Goal: Task Accomplishment & Management: Complete application form

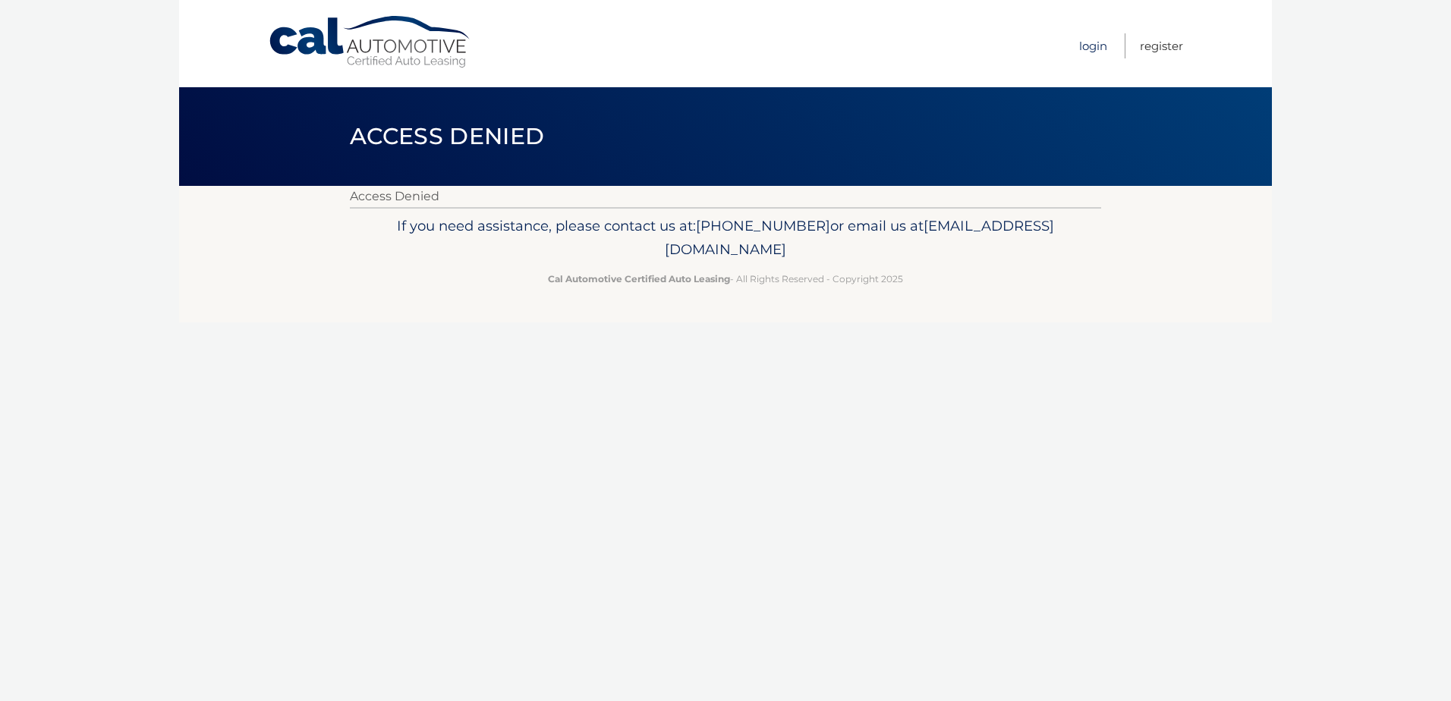
click at [1093, 49] on link "Login" at bounding box center [1093, 45] width 28 height 25
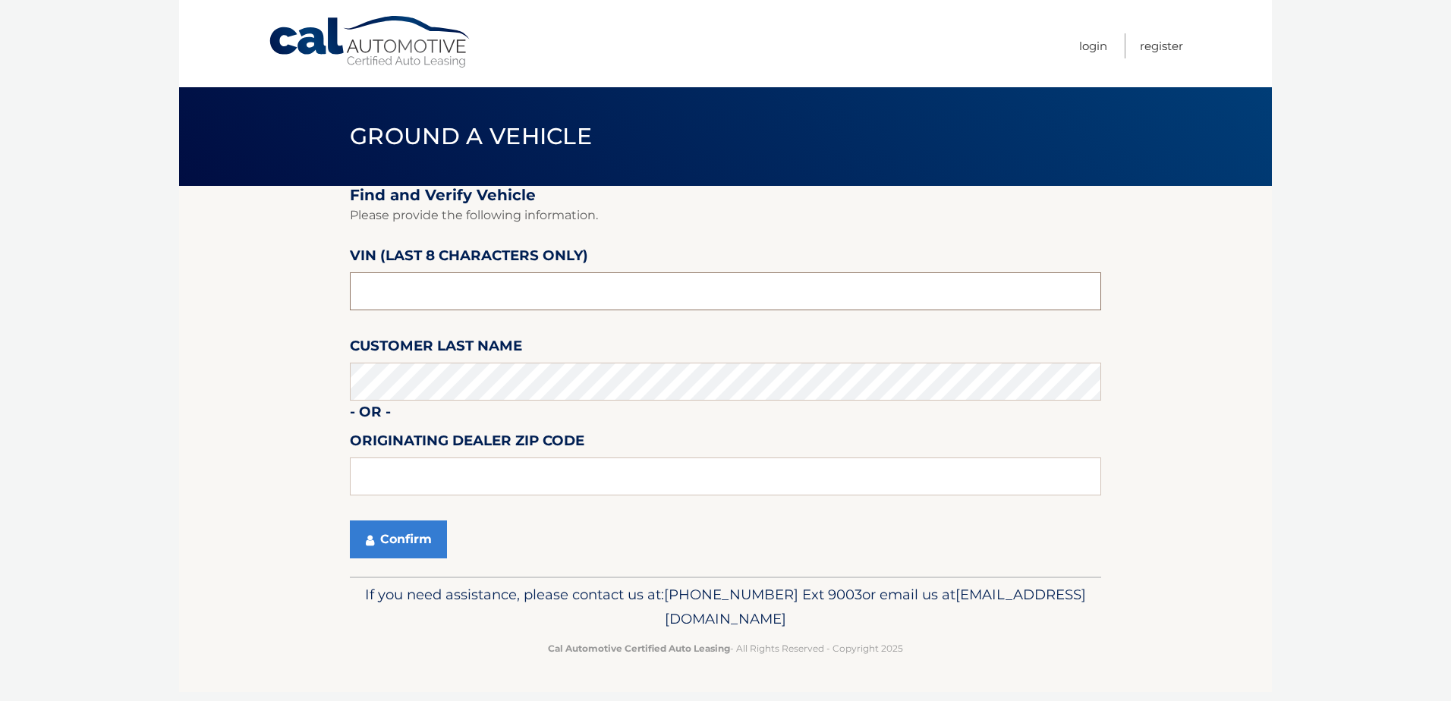
click at [505, 285] on input "text" at bounding box center [725, 291] width 751 height 38
type input "NA014686"
type input "10954"
click at [395, 545] on button "Confirm" at bounding box center [398, 540] width 97 height 38
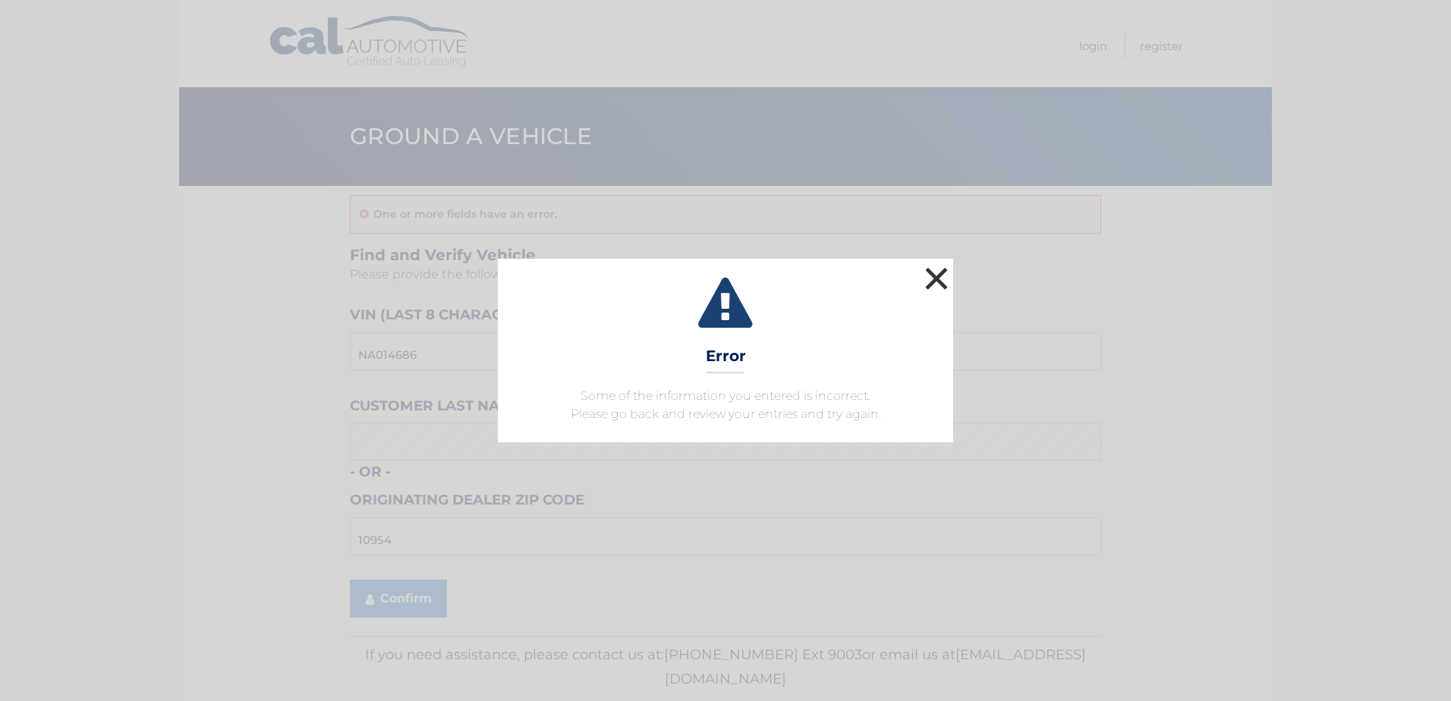
click at [942, 279] on button "×" at bounding box center [936, 278] width 30 height 30
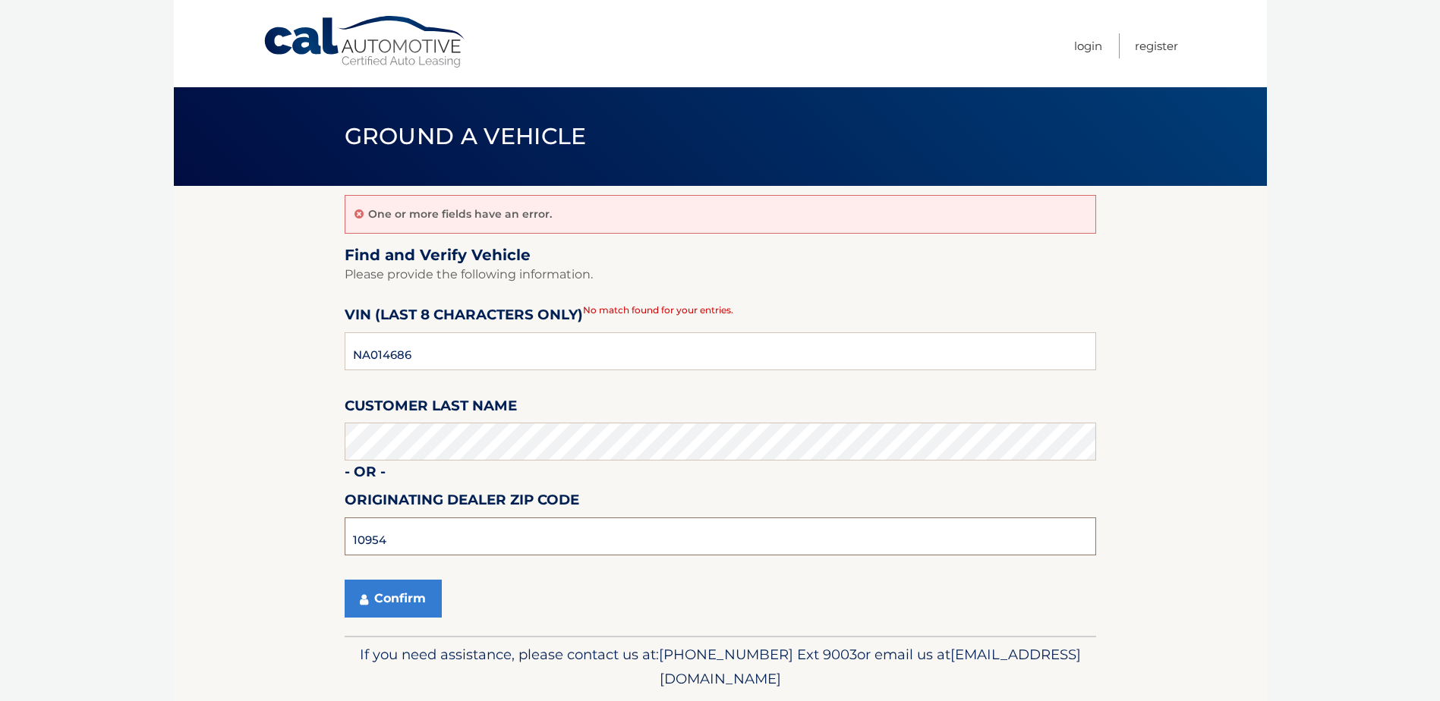
click at [477, 537] on input "10954" at bounding box center [720, 537] width 751 height 38
click at [427, 602] on button "Confirm" at bounding box center [393, 599] width 97 height 38
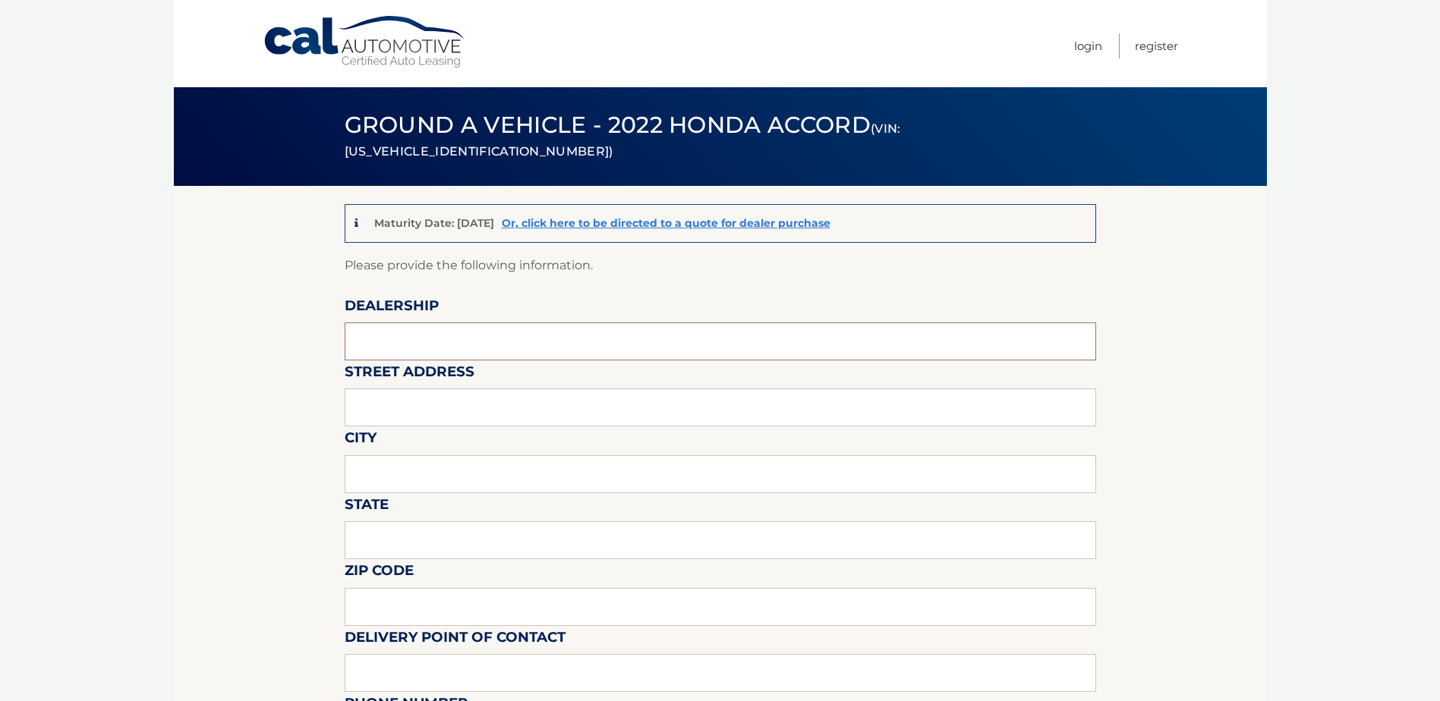
click at [439, 329] on input "text" at bounding box center [720, 342] width 751 height 38
type input "DCH HONDA OF NANUET"
type input "10 ROUTE 304"
type input "NANUET"
type input "NY"
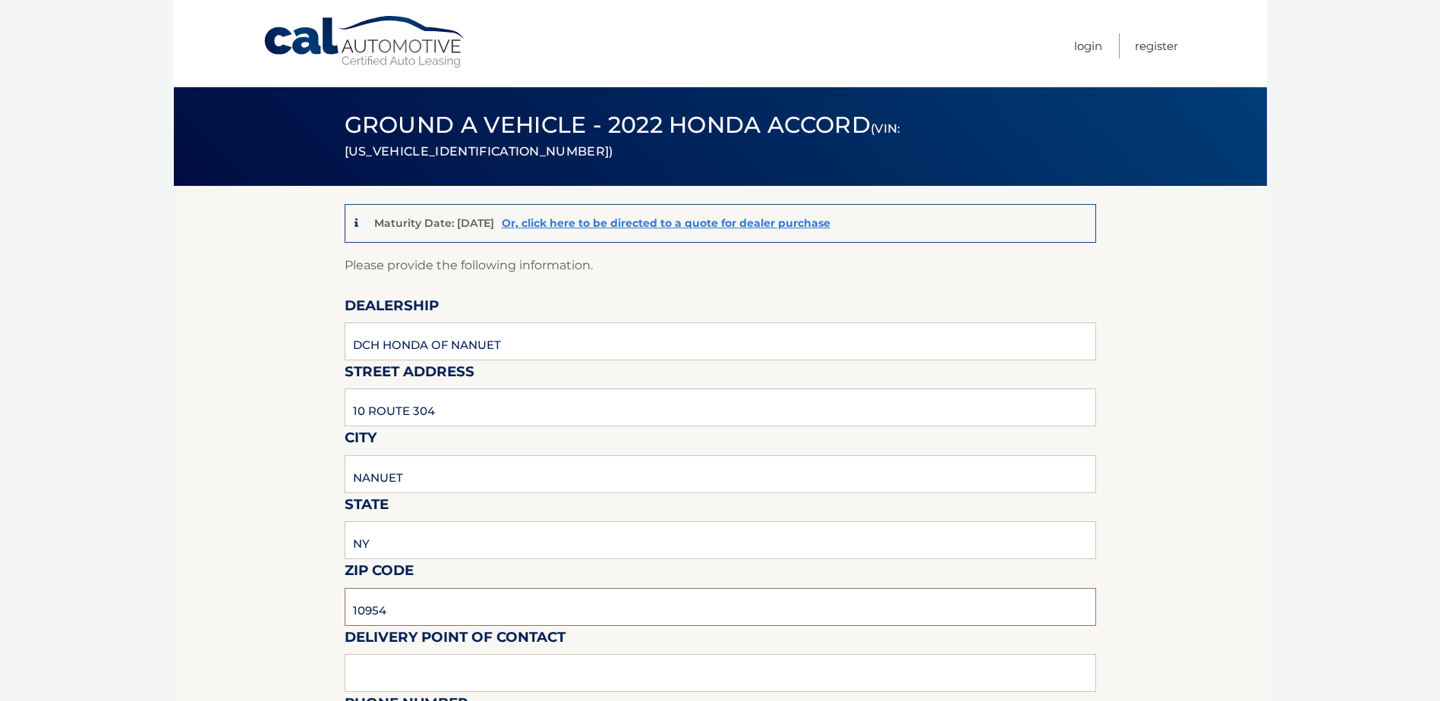
type input "10954"
type input "m"
type input "Mike"
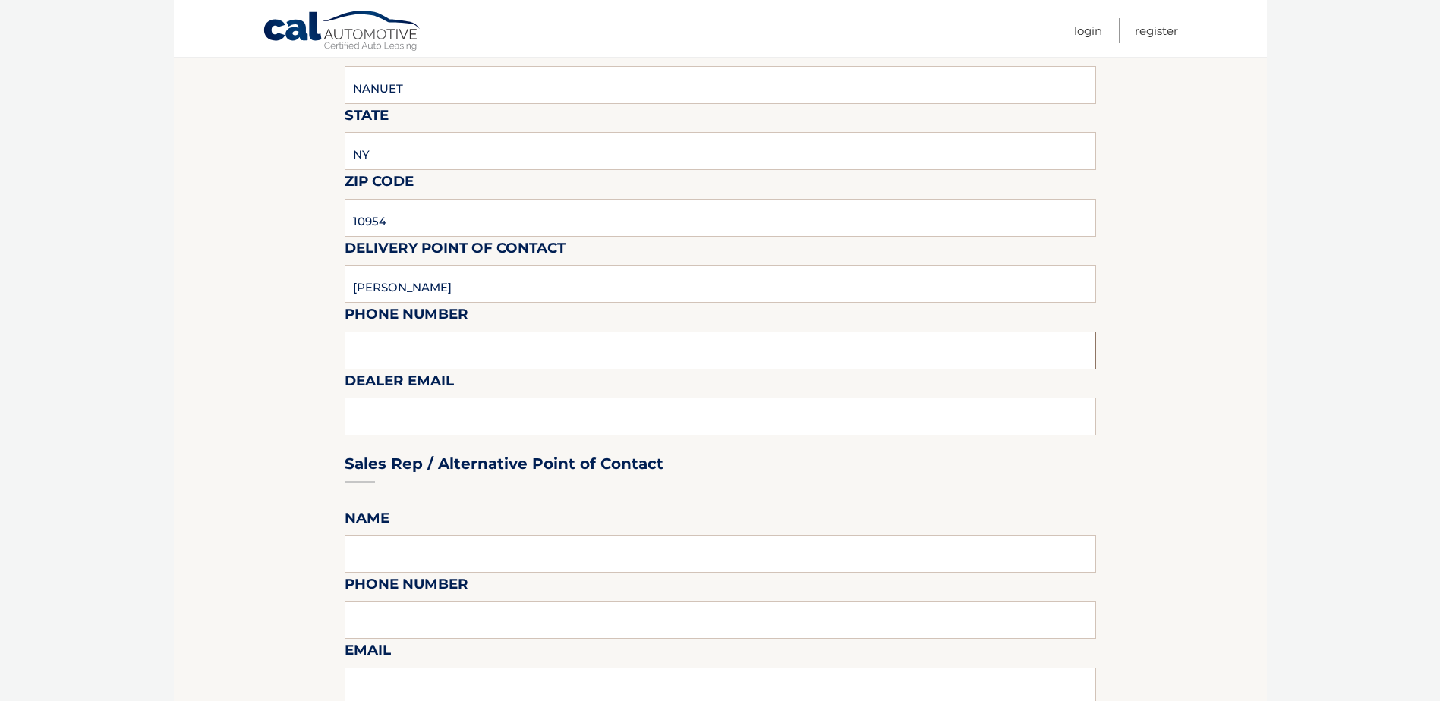
click at [465, 355] on input "text" at bounding box center [720, 351] width 751 height 38
type input "845-623-1200"
type input "gregorybrandford@lithia.com"
type input "eric"
type input "8454613065"
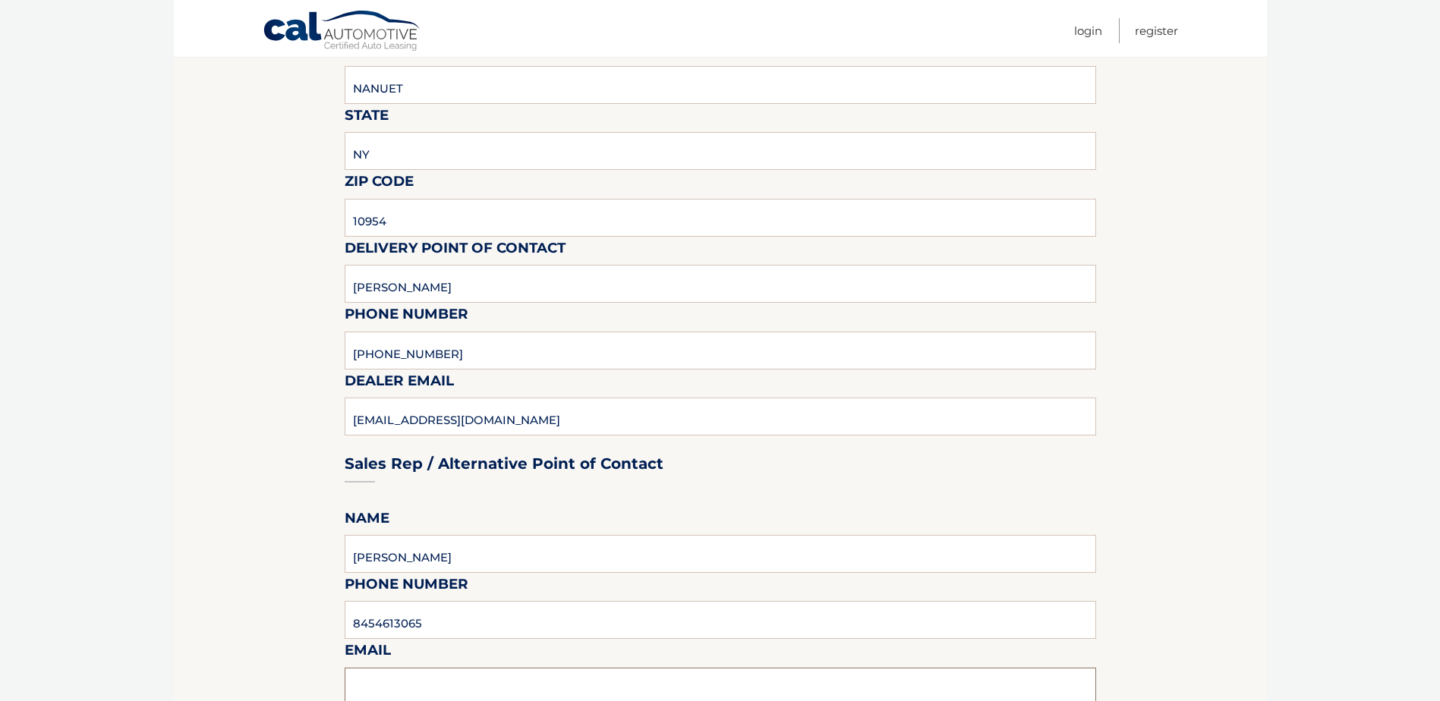
scroll to position [394, 0]
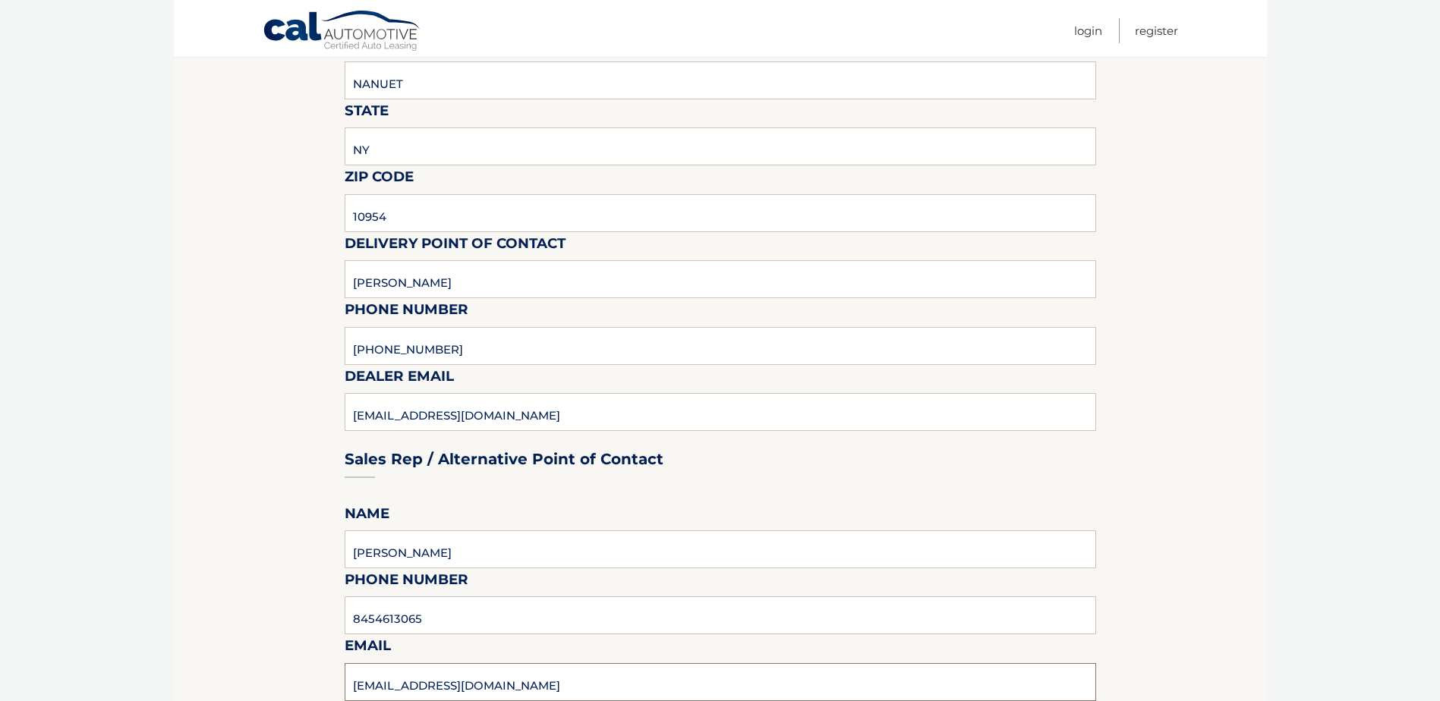
type input "ericmartinez3@lithia.com"
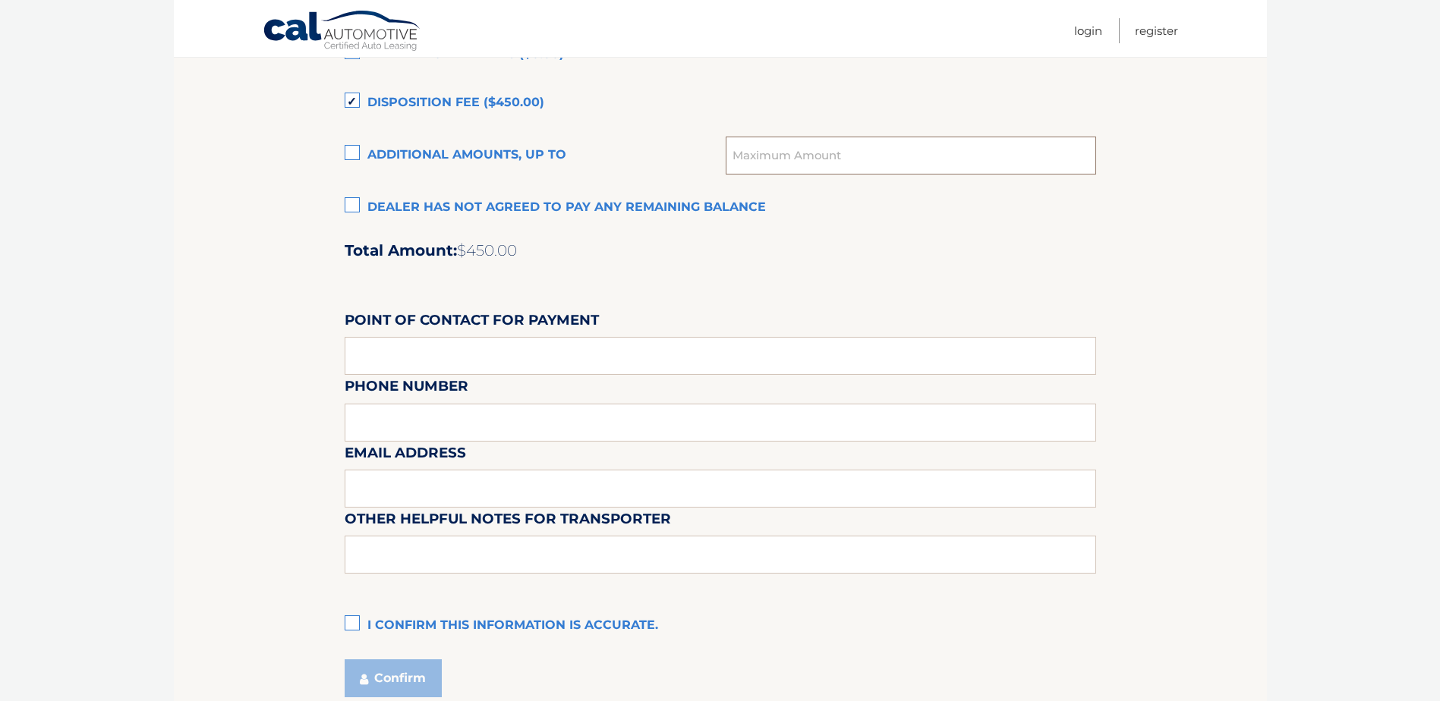
scroll to position [1242, 0]
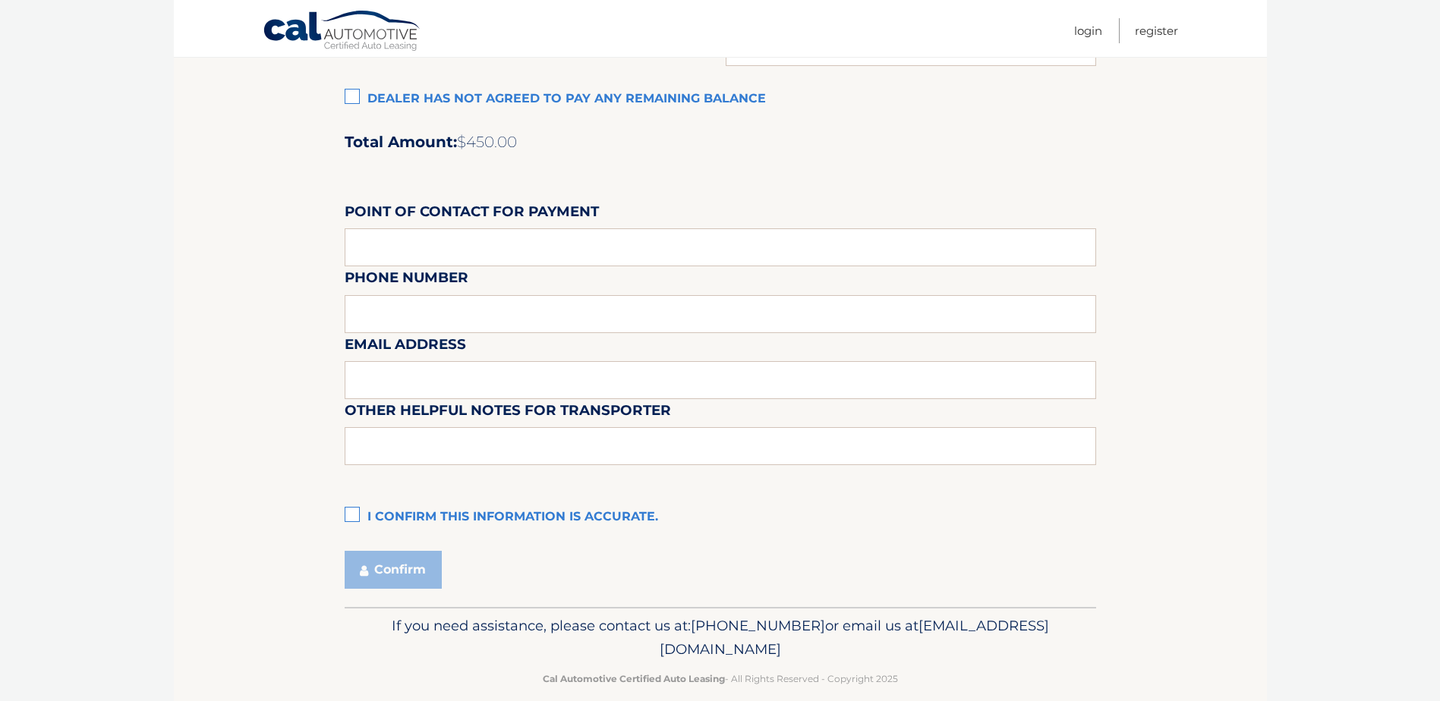
click at [354, 515] on label "I confirm this information is accurate." at bounding box center [720, 517] width 751 height 30
click at [0, 0] on input "I confirm this information is accurate." at bounding box center [0, 0] width 0 height 0
click at [425, 577] on button "Confirm" at bounding box center [393, 570] width 97 height 38
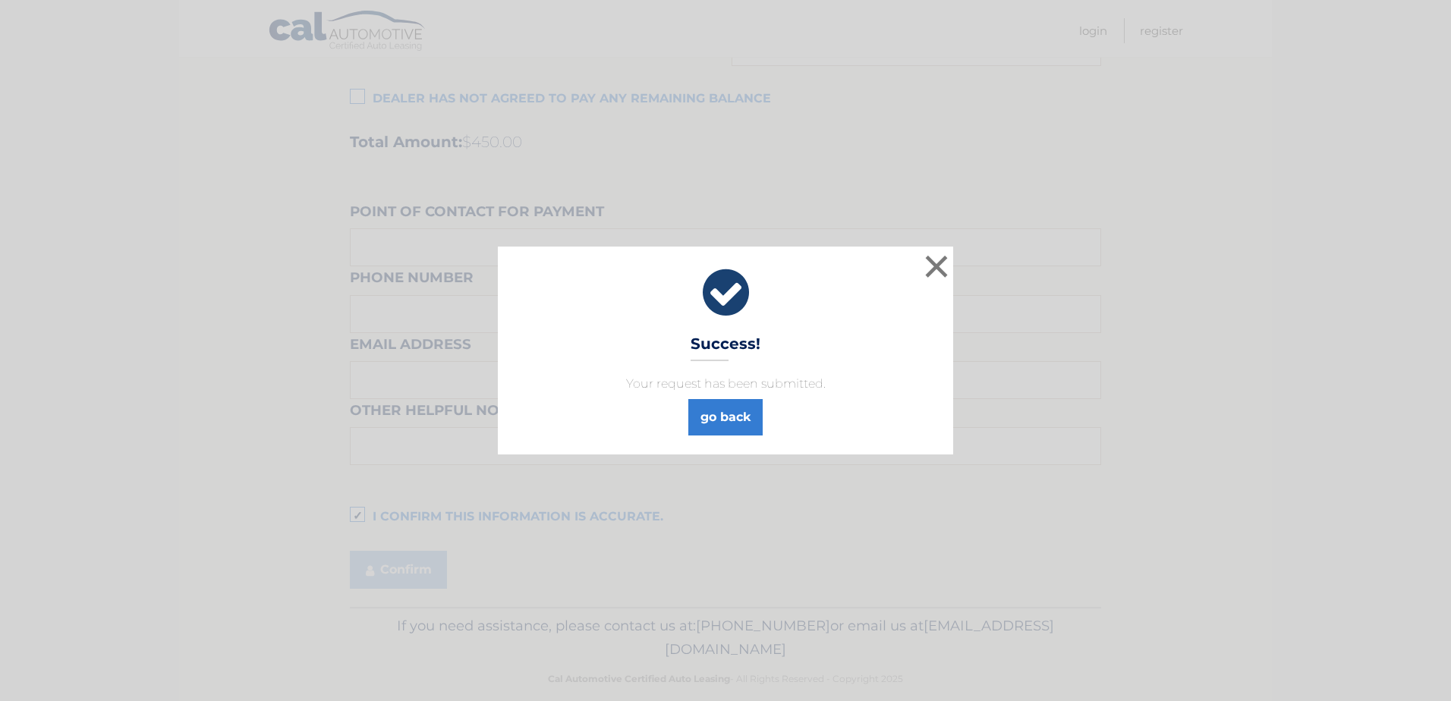
drag, startPoint x: 376, startPoint y: 99, endPoint x: 354, endPoint y: 95, distance: 23.2
click at [373, 99] on div "× Success! Your request has been submitted. go back Loading..." at bounding box center [725, 350] width 1451 height 701
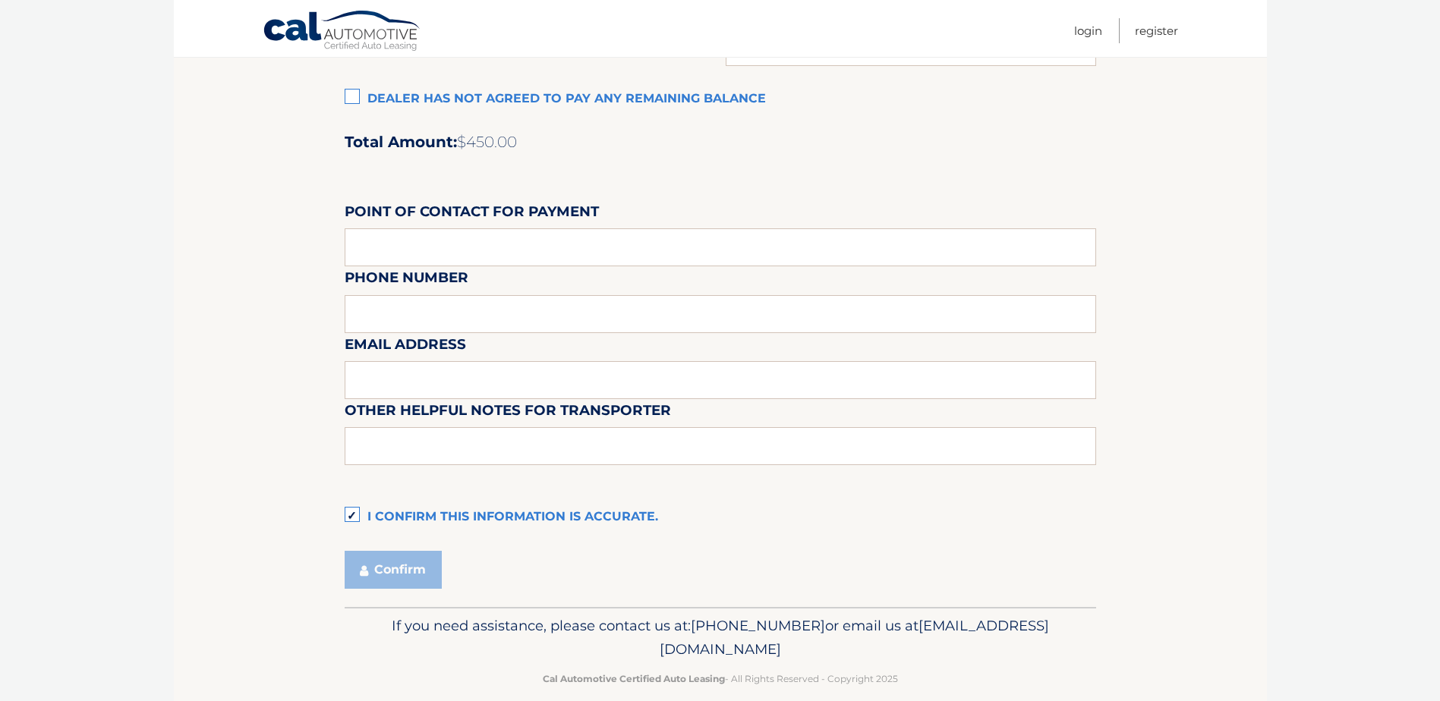
click at [356, 104] on label "Dealer has not agreed to pay any remaining balance" at bounding box center [720, 99] width 751 height 30
click at [0, 0] on input "Dealer has not agreed to pay any remaining balance" at bounding box center [0, 0] width 0 height 0
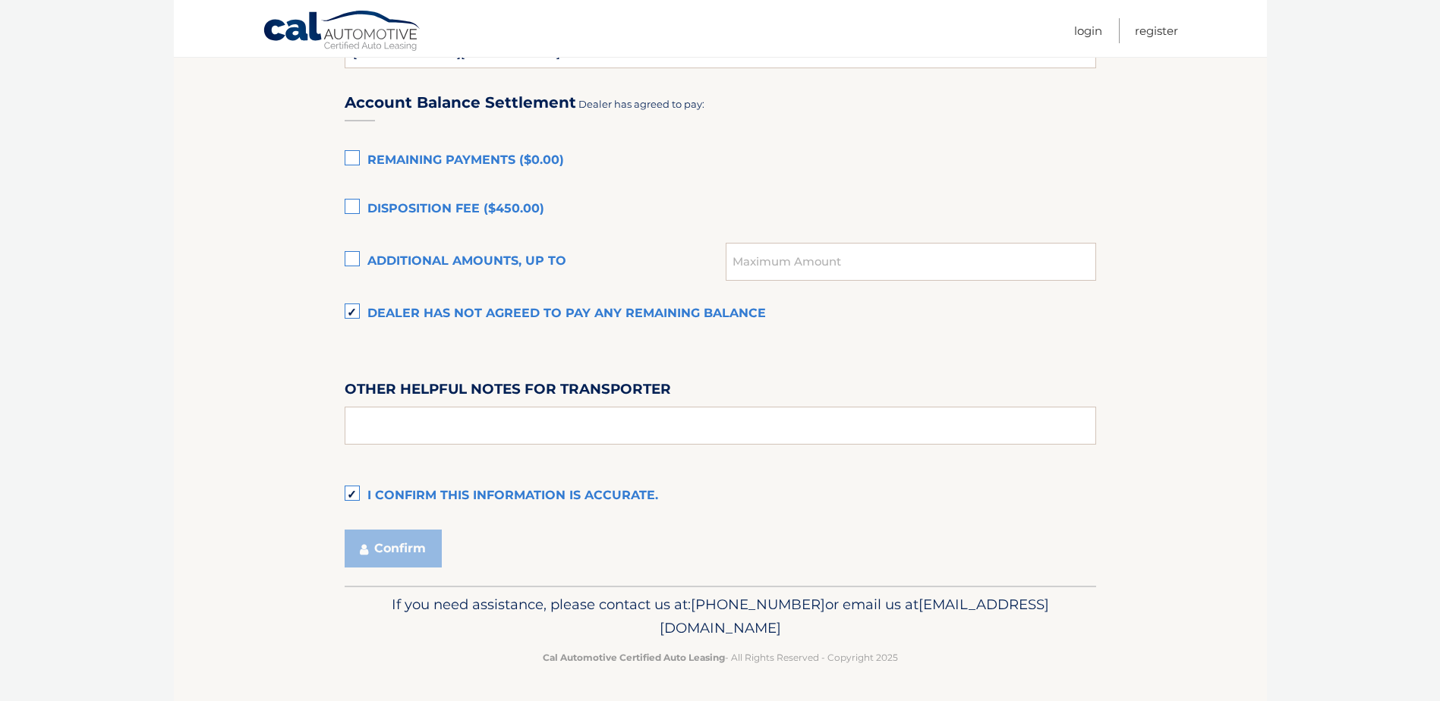
click at [504, 552] on div "Confirm" at bounding box center [720, 549] width 751 height 38
click at [424, 428] on input "text" at bounding box center [720, 426] width 751 height 38
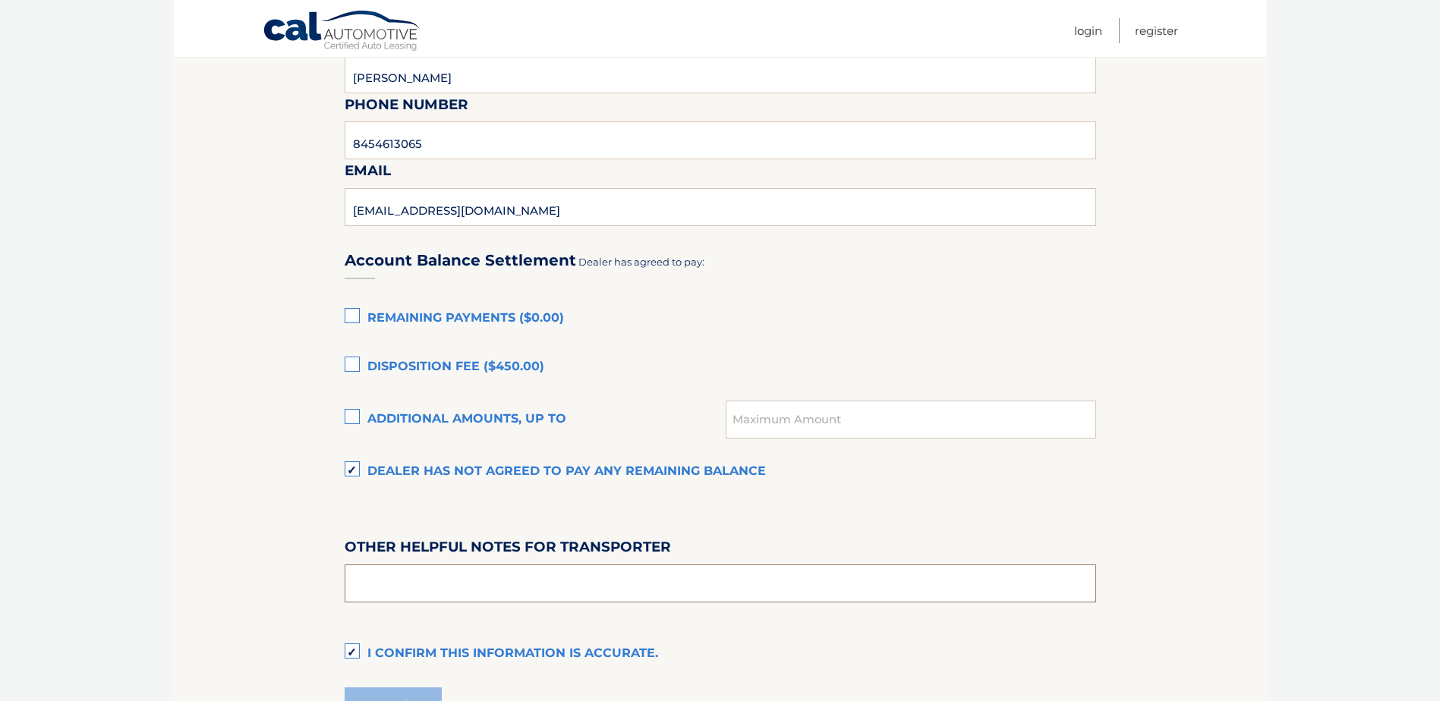
scroll to position [911, 0]
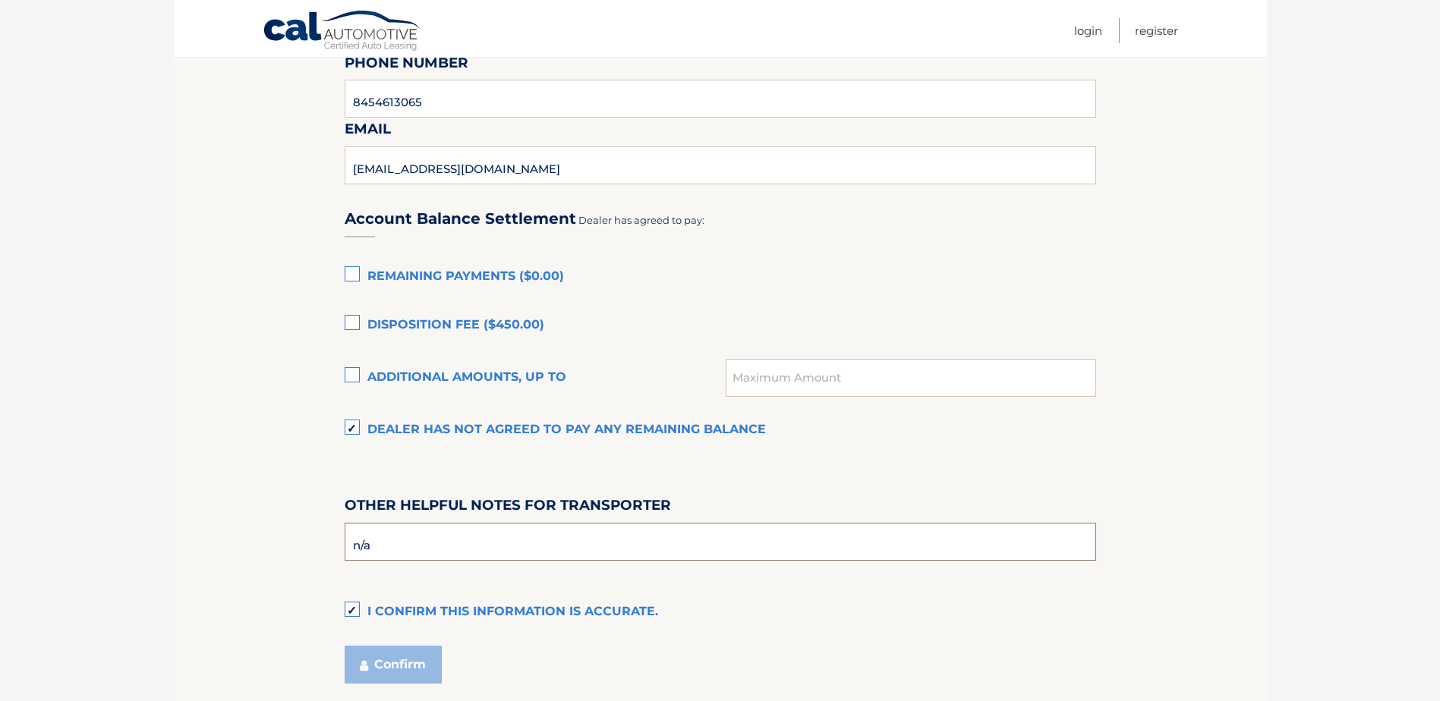
type input "n/a"
click at [419, 691] on fieldset "Please provide the following information. Dealership DCH HONDA OF NANUET Street…" at bounding box center [720, 23] width 751 height 1359
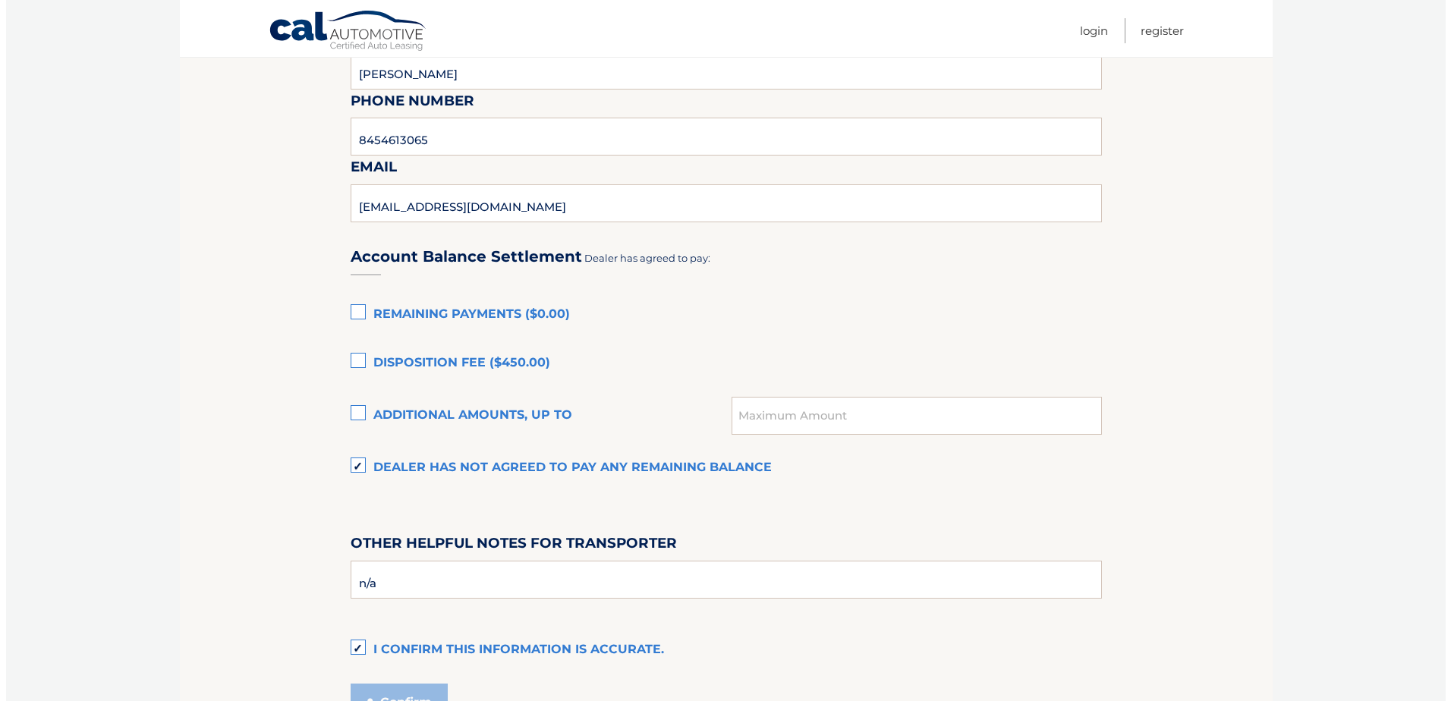
scroll to position [1027, 0]
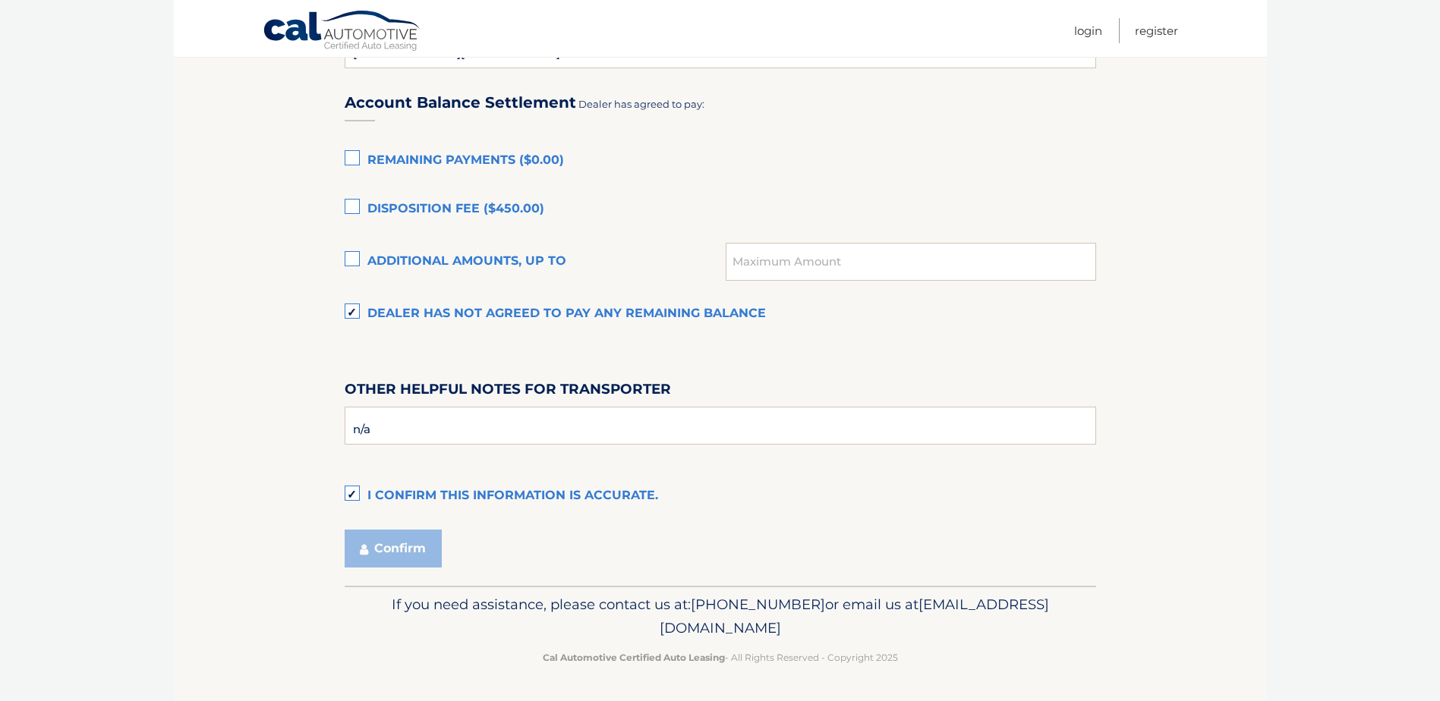
click at [446, 496] on label "I confirm this information is accurate." at bounding box center [720, 496] width 751 height 30
click at [0, 0] on input "I confirm this information is accurate." at bounding box center [0, 0] width 0 height 0
click at [366, 310] on label "Dealer has not agreed to pay any remaining balance" at bounding box center [720, 314] width 751 height 30
click at [0, 0] on input "Dealer has not agreed to pay any remaining balance" at bounding box center [0, 0] width 0 height 0
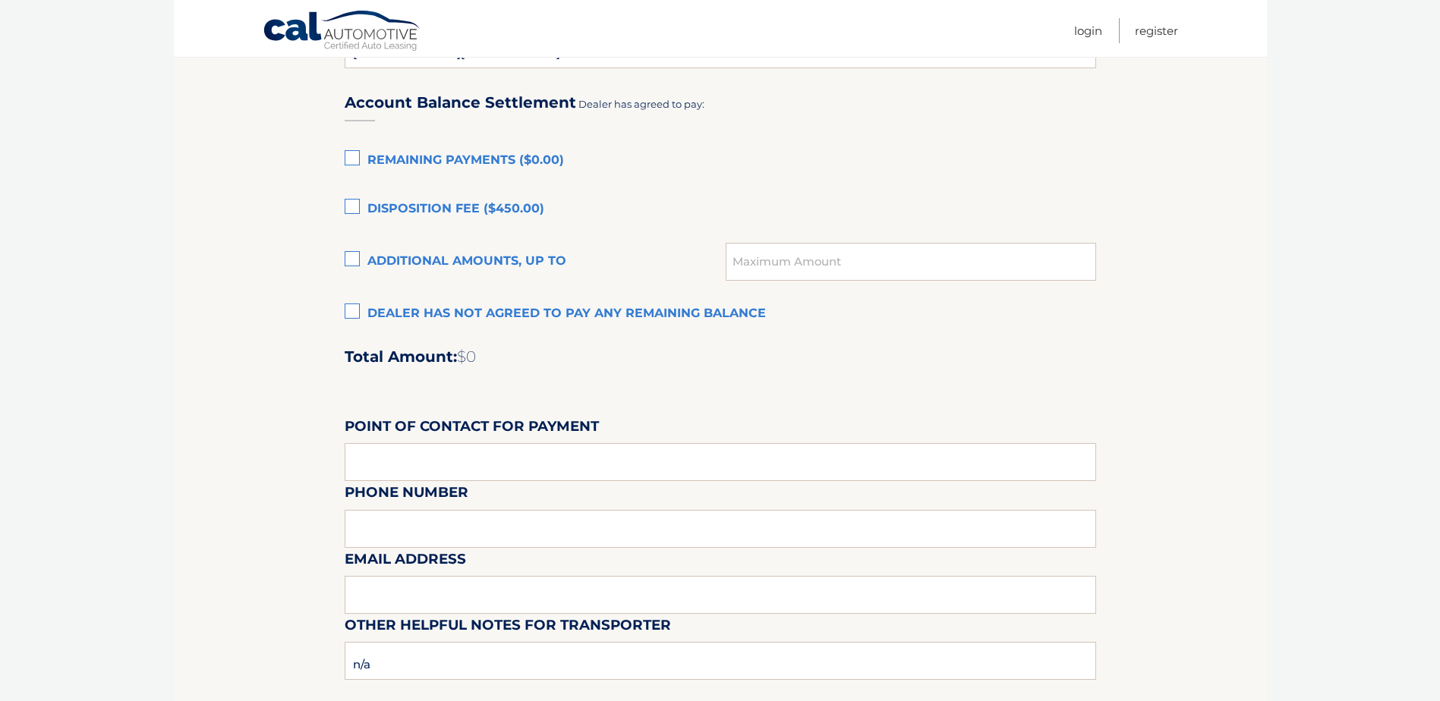
click at [348, 158] on label "Remaining Payments ($0.00)" at bounding box center [720, 161] width 751 height 30
click at [0, 0] on input "Remaining Payments ($0.00)" at bounding box center [0, 0] width 0 height 0
click at [377, 307] on label "Dealer has not agreed to pay any remaining balance" at bounding box center [720, 314] width 751 height 30
click at [0, 0] on input "Dealer has not agreed to pay any remaining balance" at bounding box center [0, 0] width 0 height 0
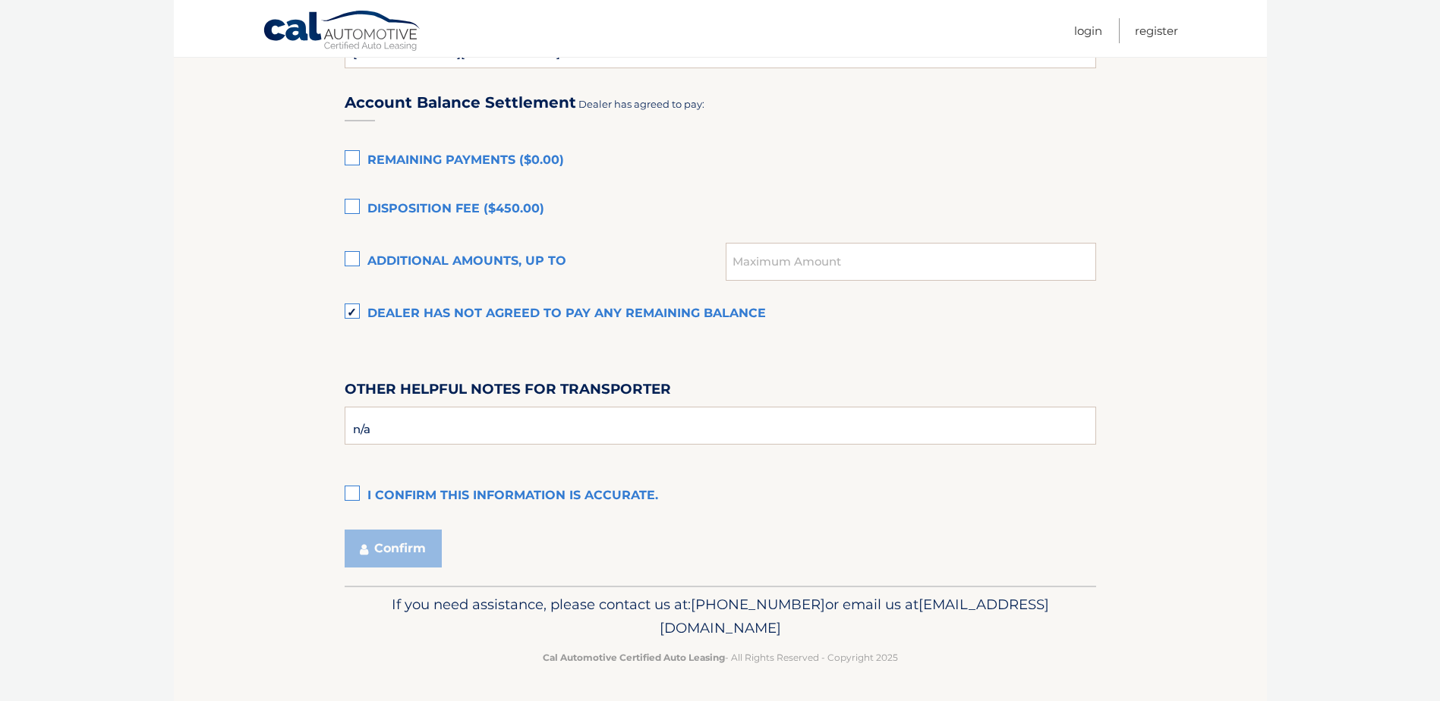
click at [354, 490] on label "I confirm this information is accurate." at bounding box center [720, 496] width 751 height 30
click at [0, 0] on input "I confirm this information is accurate." at bounding box center [0, 0] width 0 height 0
click at [381, 547] on button "Confirm" at bounding box center [393, 549] width 97 height 38
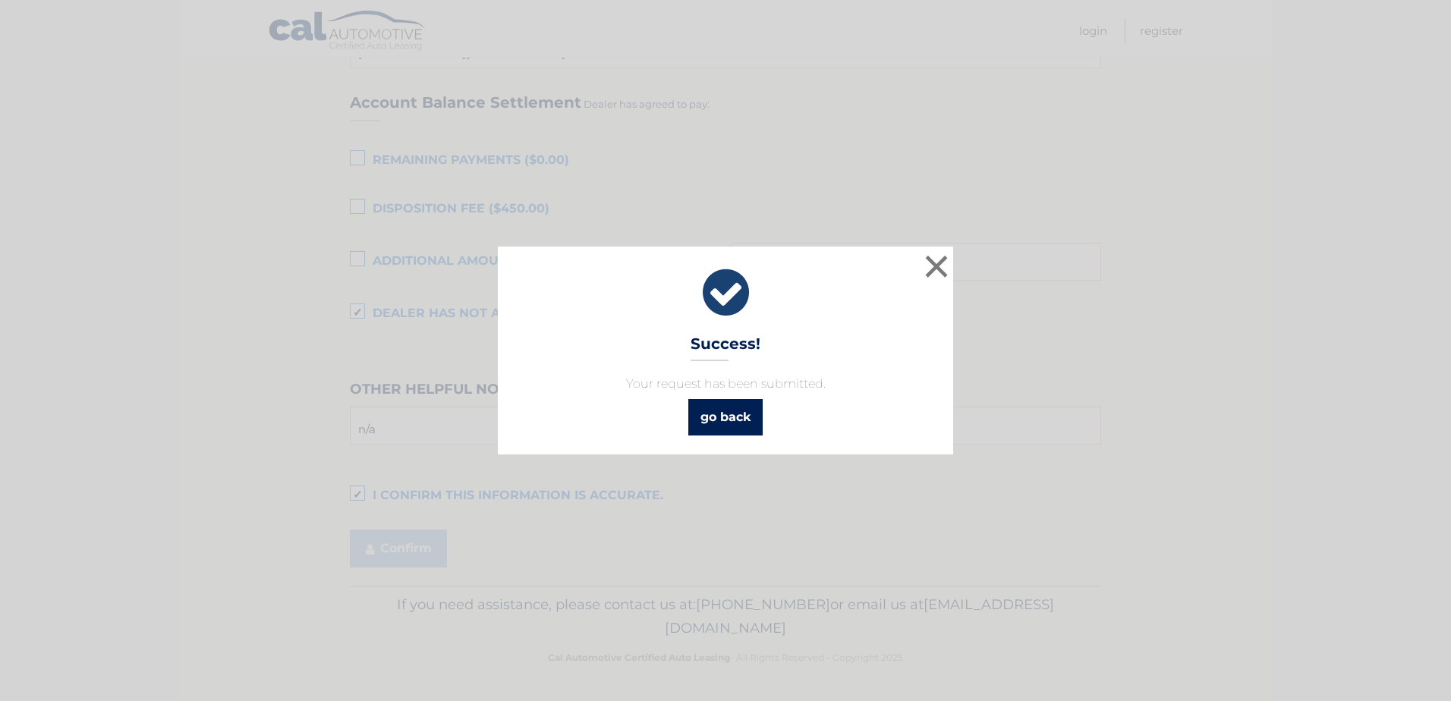
click at [731, 433] on link "go back" at bounding box center [725, 417] width 74 height 36
